Goal: Find specific page/section: Find specific page/section

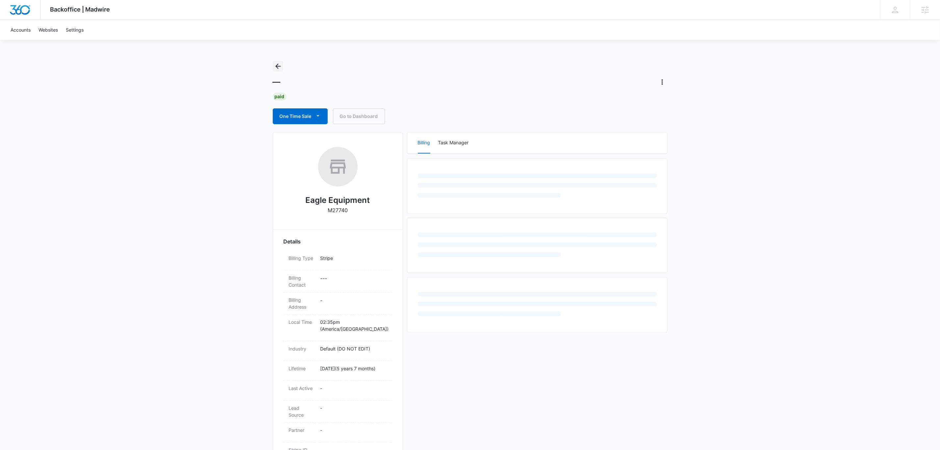
click at [281, 69] on icon "Back" at bounding box center [278, 66] width 8 height 8
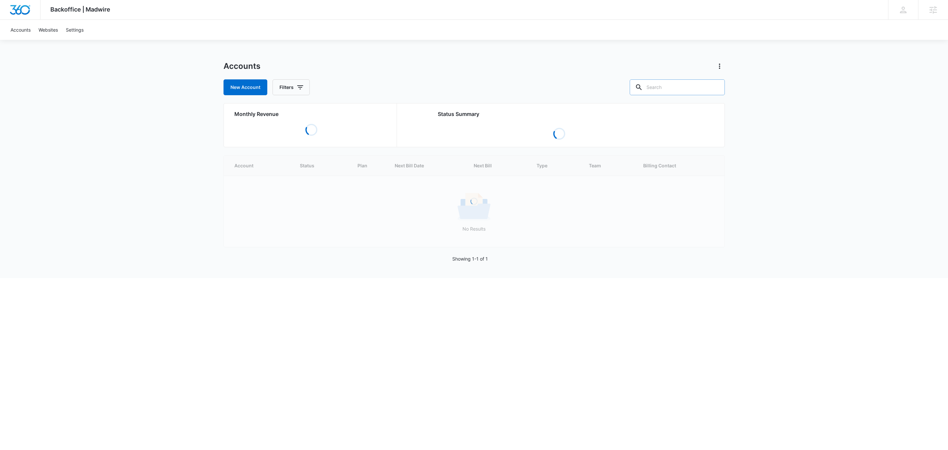
click at [672, 85] on input "text" at bounding box center [677, 87] width 95 height 16
paste input "M14443"
type input "M14443"
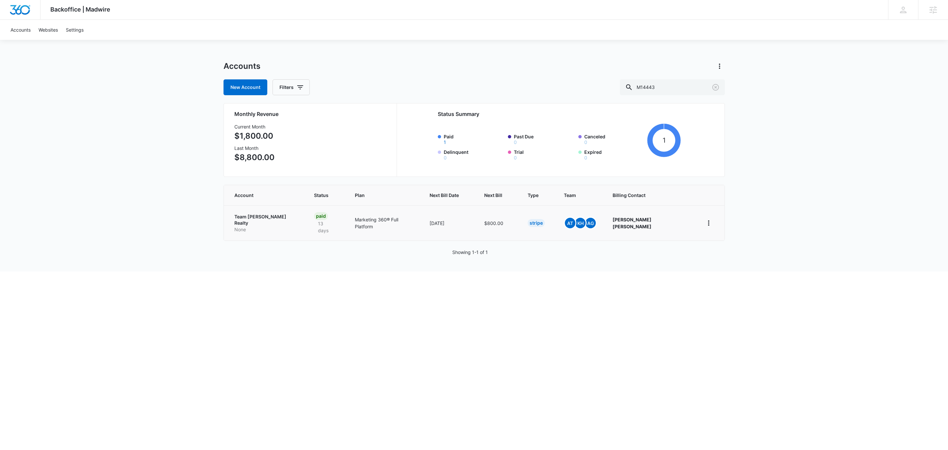
click at [257, 218] on p "Team [PERSON_NAME] Realty" at bounding box center [266, 219] width 64 height 13
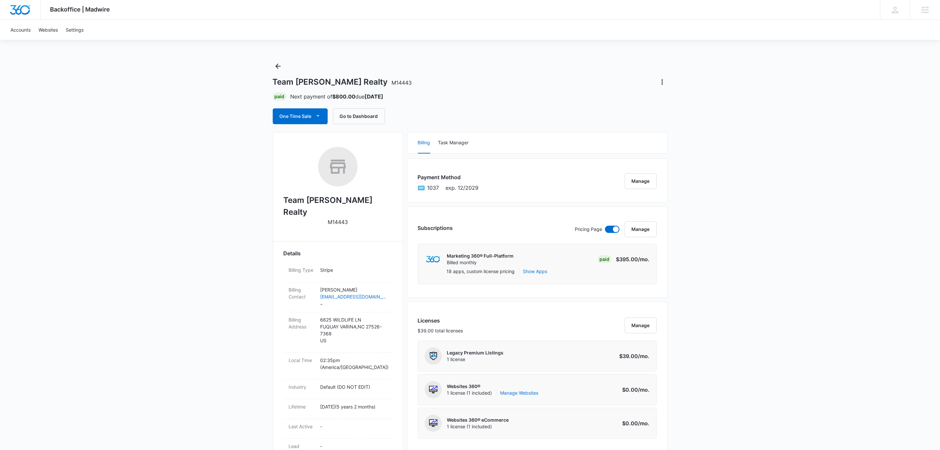
drag, startPoint x: 369, startPoint y: 79, endPoint x: 372, endPoint y: 83, distance: 4.9
click at [369, 79] on h1 "Team [PERSON_NAME] Realty M14443" at bounding box center [342, 82] width 139 height 10
click at [392, 84] on span "M14443" at bounding box center [402, 82] width 20 height 7
copy h1 "Realty M14443"
